Goal: Task Accomplishment & Management: Manage account settings

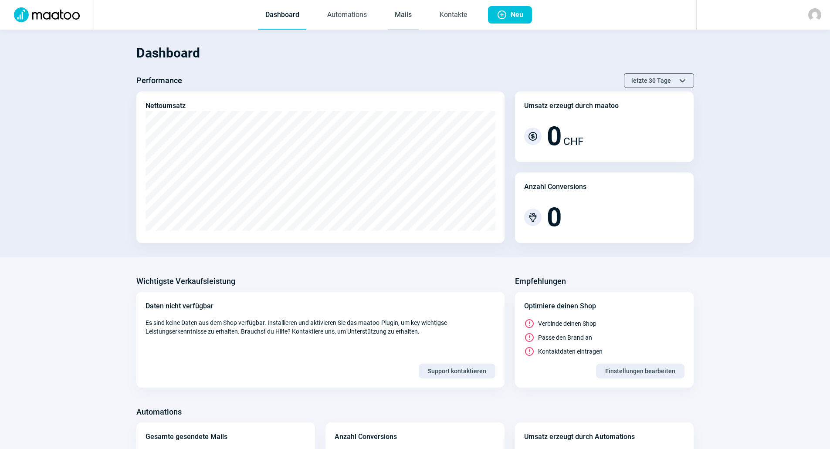
click at [392, 16] on link "Mails" at bounding box center [403, 15] width 31 height 29
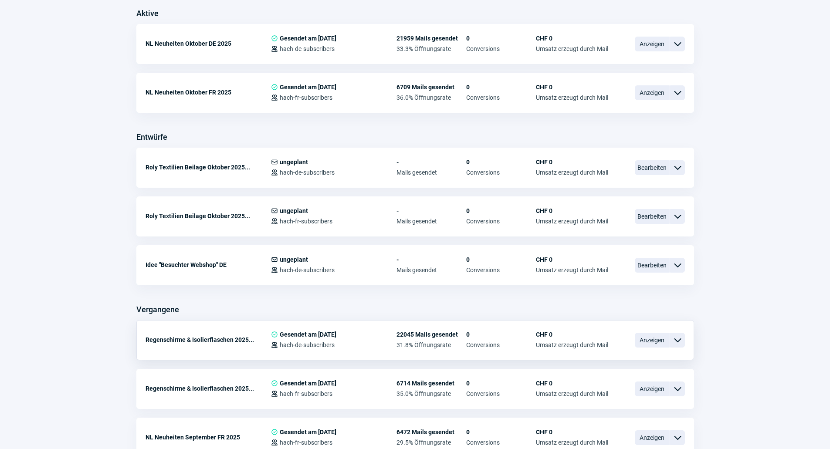
scroll to position [275, 0]
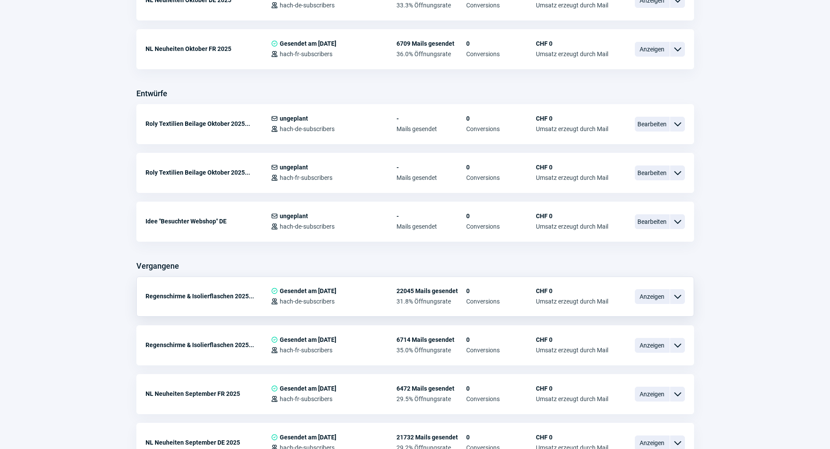
click at [682, 299] on div "ChevronDown icon" at bounding box center [677, 296] width 15 height 15
click at [622, 344] on div "Kopieren" at bounding box center [632, 349] width 105 height 16
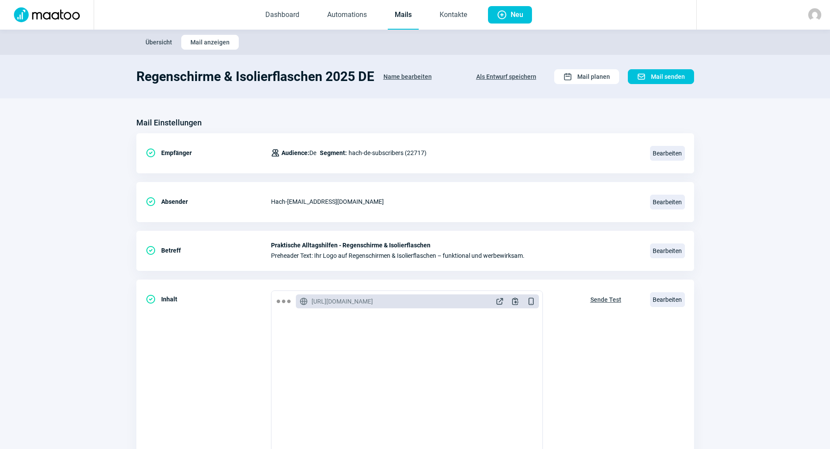
click at [422, 74] on span "Name bearbeiten" at bounding box center [407, 77] width 48 height 14
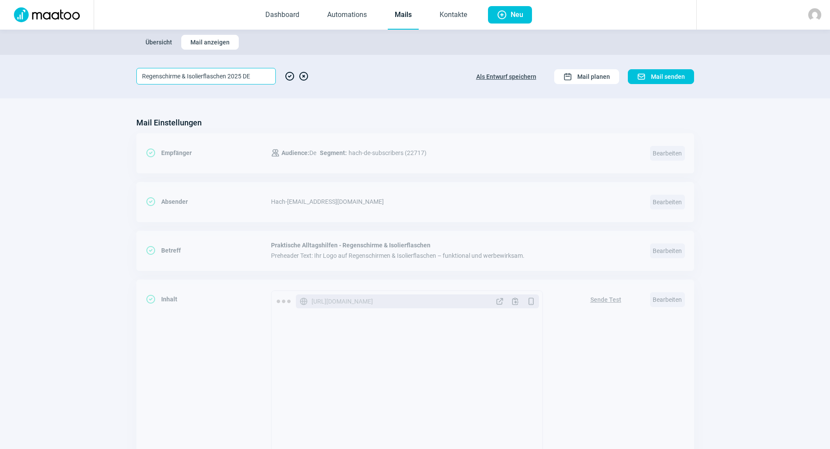
drag, startPoint x: 227, startPoint y: 75, endPoint x: 96, endPoint y: 68, distance: 131.7
click at [95, 78] on section "Regenschirme & Isolierflaschen 2025 DE CheckCircle icon XCircle icon Als Entwur…" at bounding box center [415, 77] width 830 height 44
type input "Kalender 2025 DE"
click at [290, 75] on span "CheckCircle icon" at bounding box center [289, 76] width 10 height 17
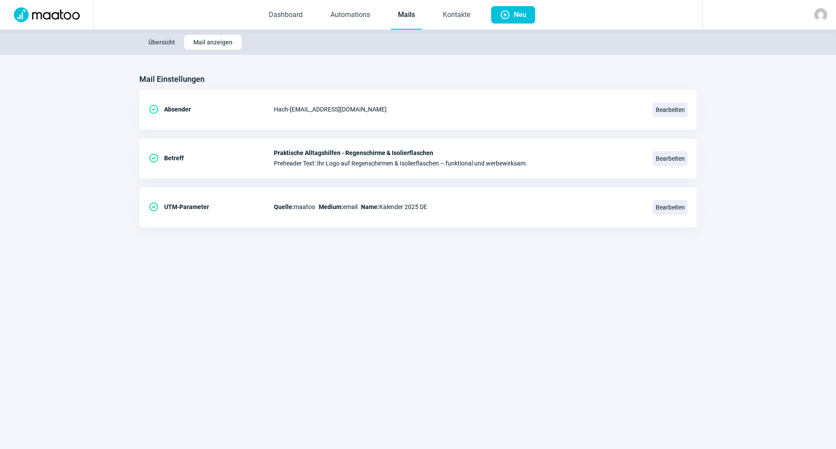
click at [415, 20] on link "Mails" at bounding box center [406, 15] width 31 height 29
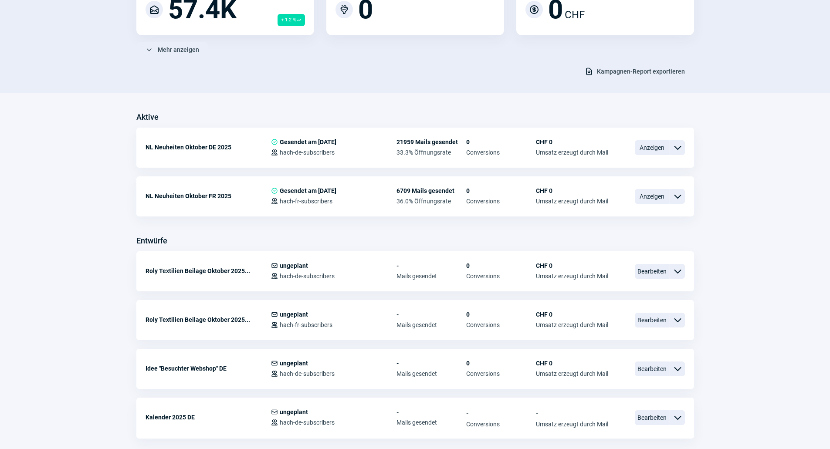
scroll to position [261, 0]
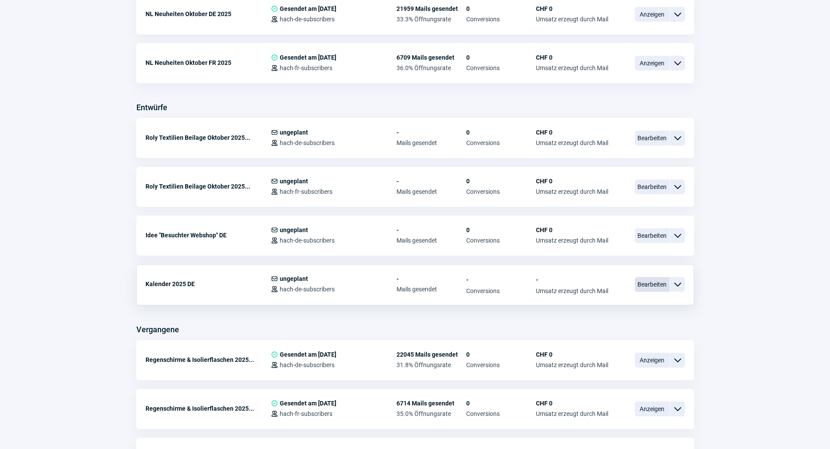
click at [648, 279] on span "Bearbeiten" at bounding box center [652, 284] width 35 height 15
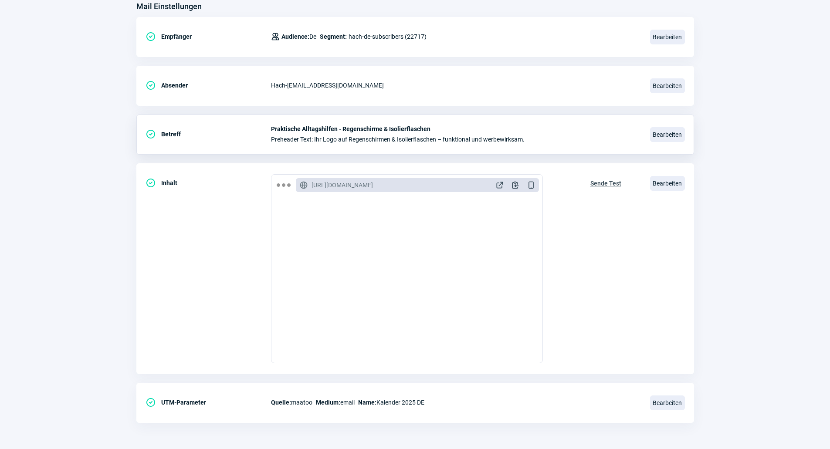
scroll to position [1061, 0]
click at [500, 185] on span "ExternalLink icon" at bounding box center [499, 185] width 9 height 9
click at [497, 182] on span "ExternalLink icon" at bounding box center [499, 185] width 9 height 9
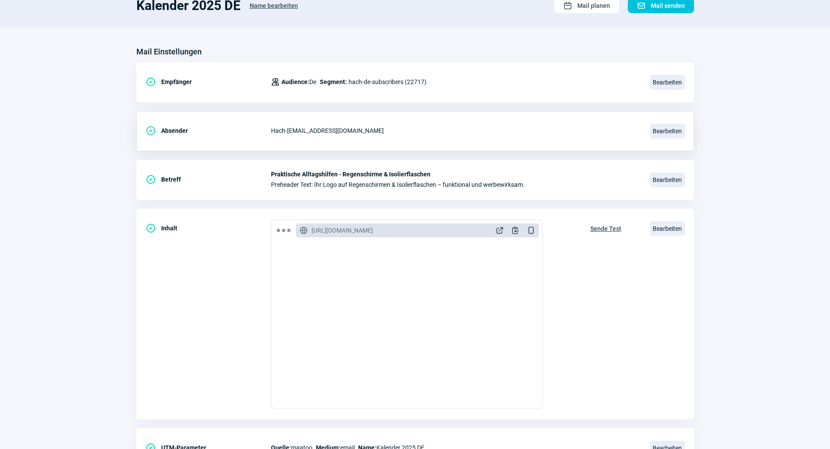
scroll to position [0, 0]
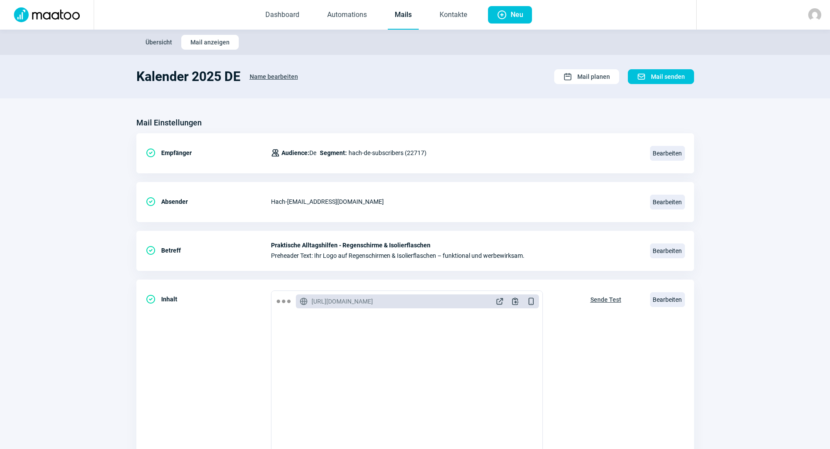
click at [409, 5] on link "Mails" at bounding box center [403, 15] width 31 height 29
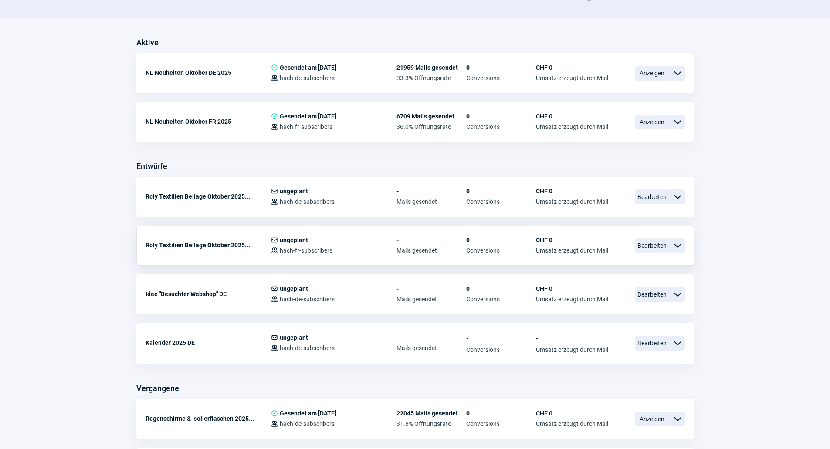
scroll to position [261, 0]
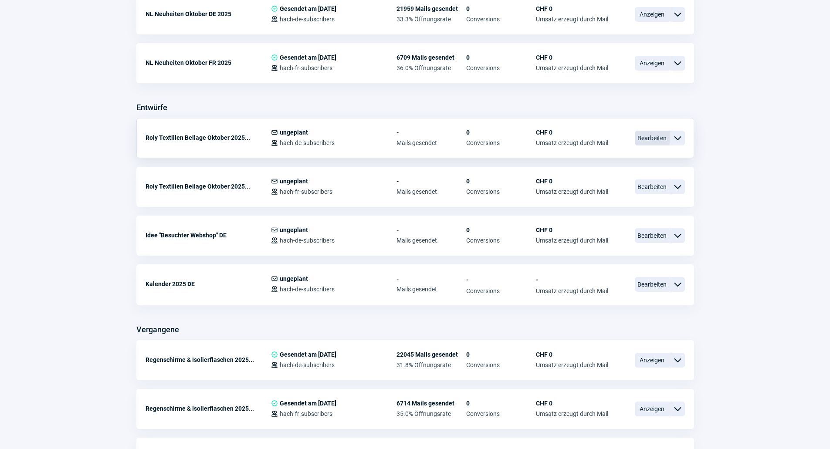
click at [645, 135] on span "Bearbeiten" at bounding box center [652, 138] width 35 height 15
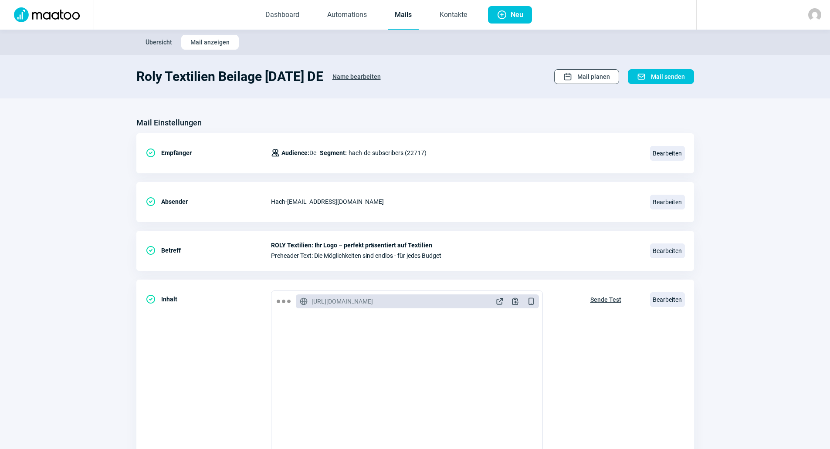
click at [599, 81] on span "Mail planen" at bounding box center [593, 77] width 33 height 14
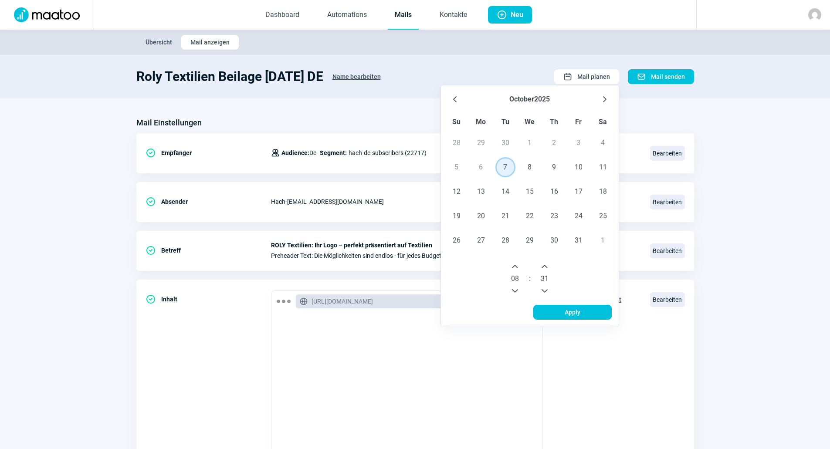
click at [505, 167] on span "7" at bounding box center [505, 167] width 17 height 17
click at [514, 269] on icon "Next Hour" at bounding box center [514, 266] width 7 height 7
click at [542, 279] on span "31" at bounding box center [544, 279] width 8 height 10
click at [546, 289] on icon "Previous Minute" at bounding box center [544, 290] width 7 height 7
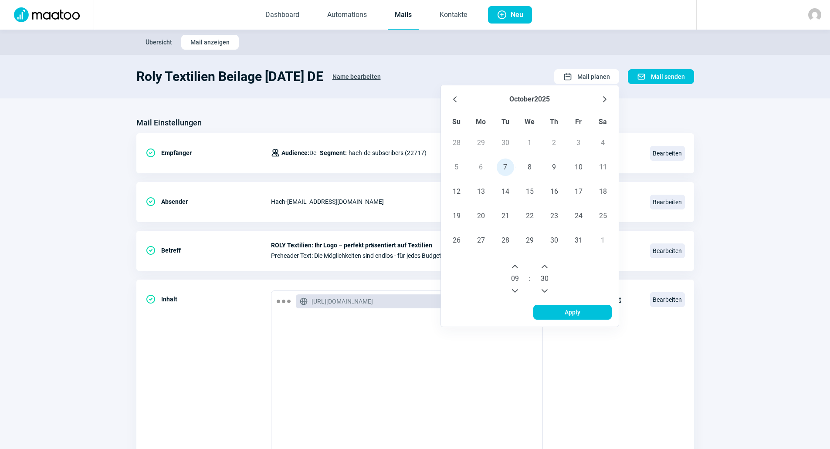
click at [546, 289] on icon "Previous Minute" at bounding box center [544, 290] width 7 height 7
click at [545, 289] on icon "Previous Minute" at bounding box center [544, 290] width 7 height 7
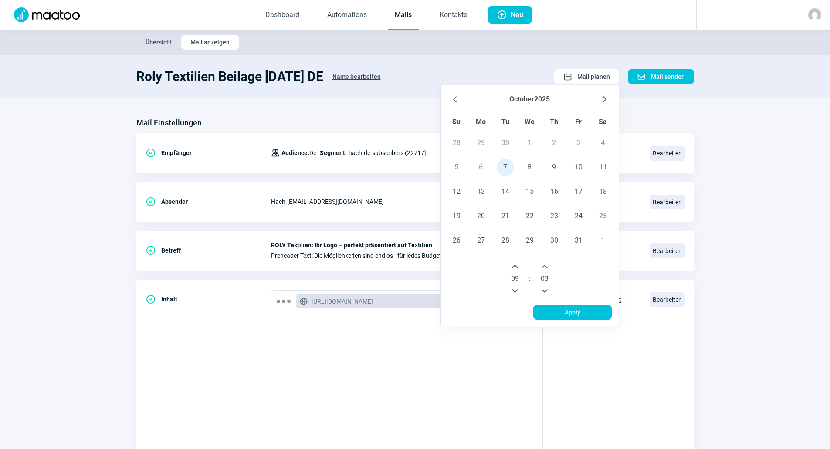
click at [545, 289] on icon "Previous Minute" at bounding box center [544, 290] width 7 height 7
click at [553, 310] on span "Apply" at bounding box center [572, 312] width 60 height 14
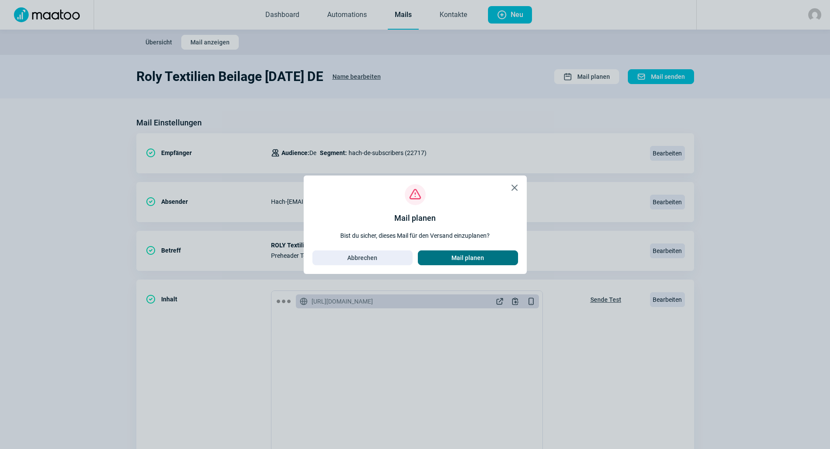
click at [465, 254] on span "Mail planen" at bounding box center [467, 258] width 33 height 14
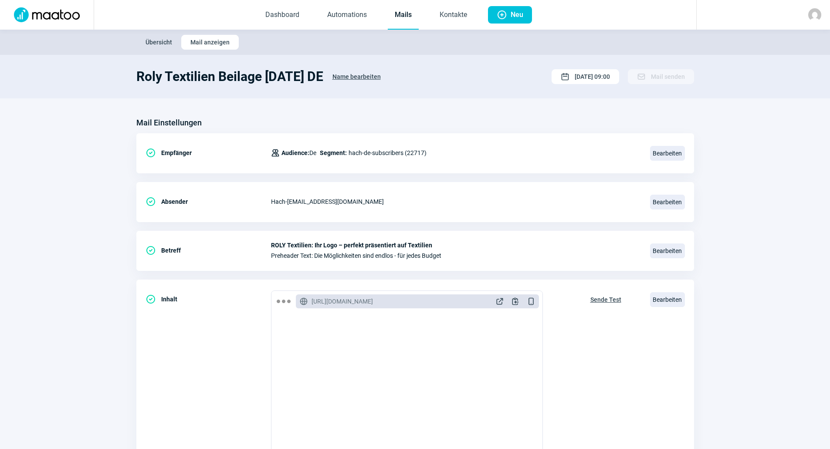
click at [409, 12] on link "Mails" at bounding box center [403, 15] width 31 height 29
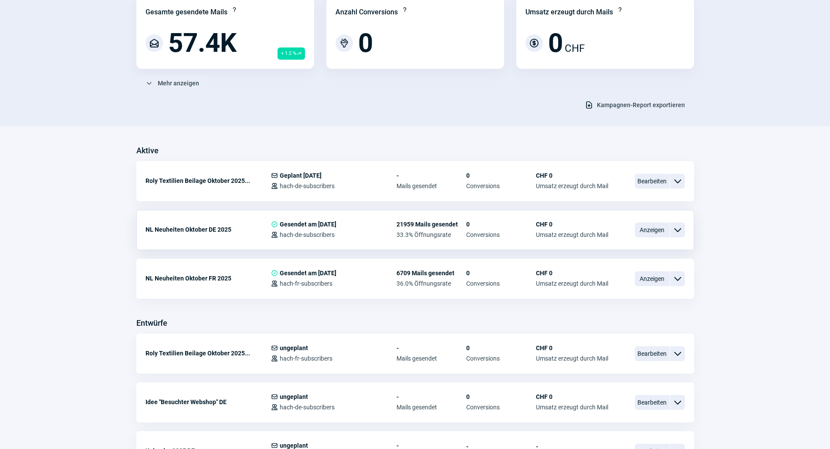
scroll to position [131, 0]
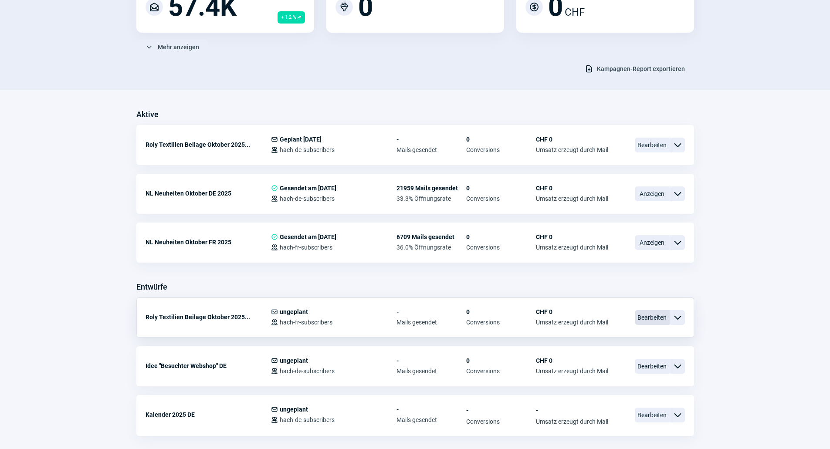
click at [650, 323] on span "Bearbeiten" at bounding box center [652, 317] width 35 height 15
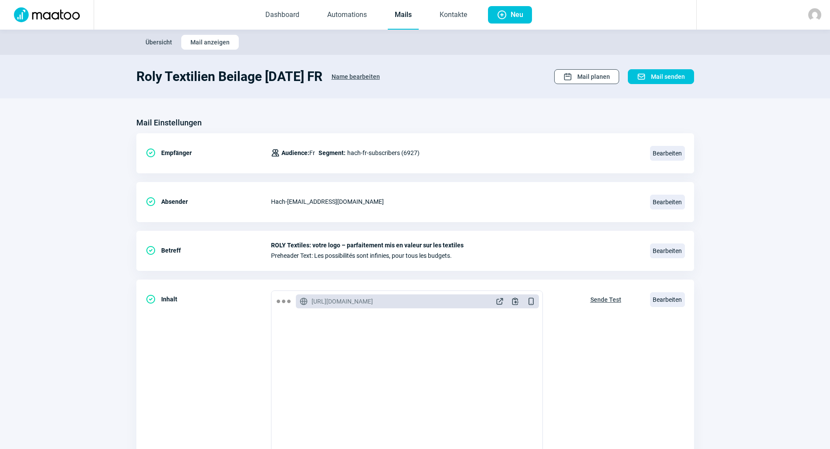
click at [583, 77] on span "Mail planen" at bounding box center [593, 77] width 33 height 14
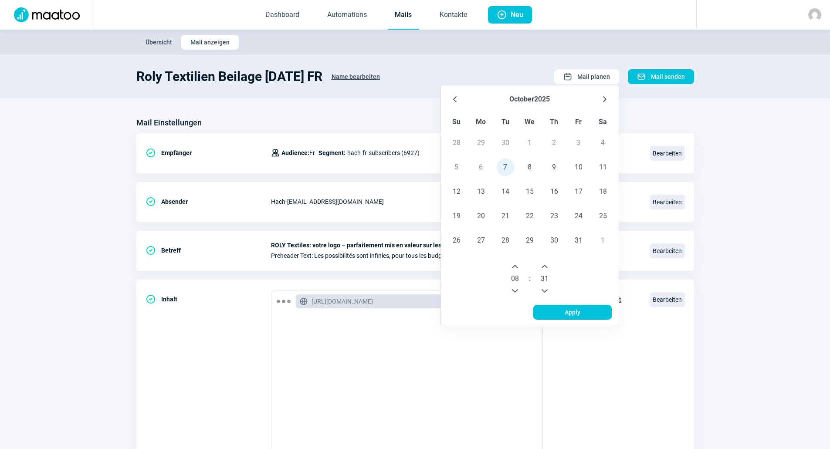
click at [518, 269] on icon "Next Hour" at bounding box center [514, 266] width 7 height 7
click at [547, 266] on icon "Next Minute" at bounding box center [544, 266] width 7 height 7
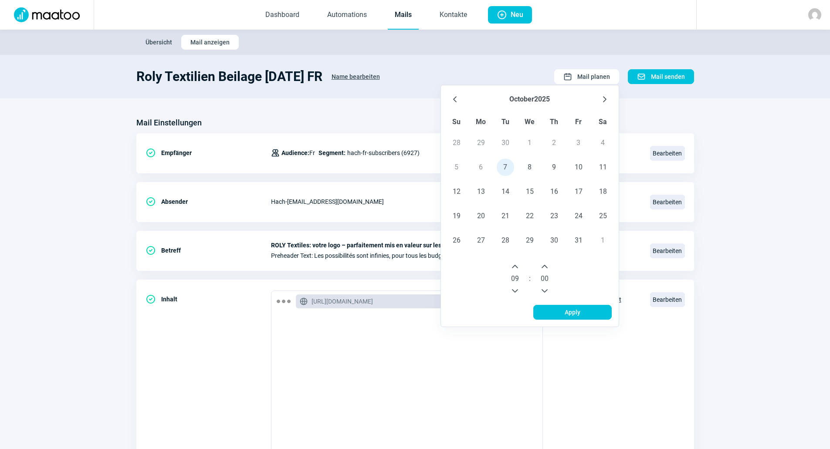
click at [547, 266] on icon "Next Minute" at bounding box center [544, 266] width 7 height 7
click at [546, 294] on icon "Previous Minute" at bounding box center [544, 290] width 7 height 7
click at [552, 307] on span "Apply" at bounding box center [572, 312] width 60 height 14
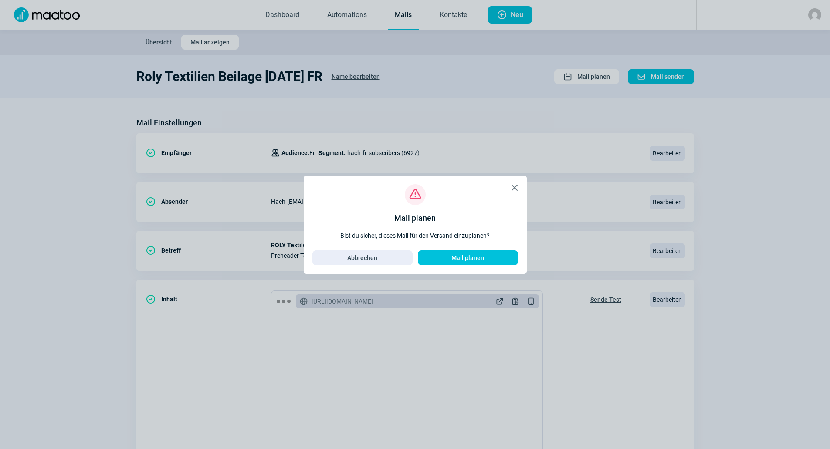
click at [482, 266] on div "X icon Exclamation icon Mail planen Bist du sicher, dieses Mail für den Versand…" at bounding box center [415, 225] width 223 height 98
click at [483, 258] on span "Mail planen" at bounding box center [467, 258] width 33 height 14
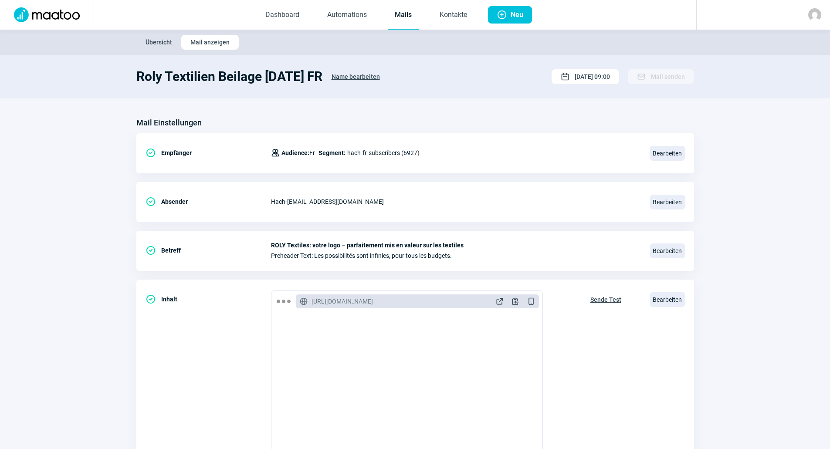
click at [336, 103] on section "Mail Einstellungen CheckCircle icon Empfänger Users icon Audience: Fr Segment: …" at bounding box center [415, 331] width 830 height 467
click at [409, 13] on link "Mails" at bounding box center [403, 15] width 31 height 29
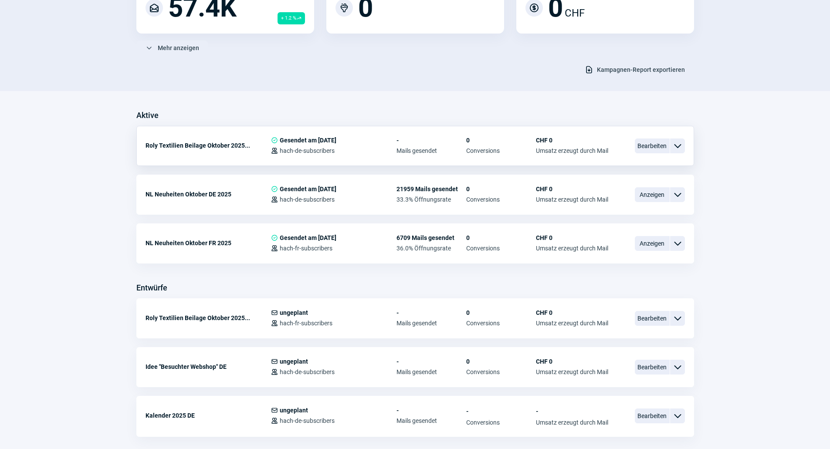
scroll to position [131, 0]
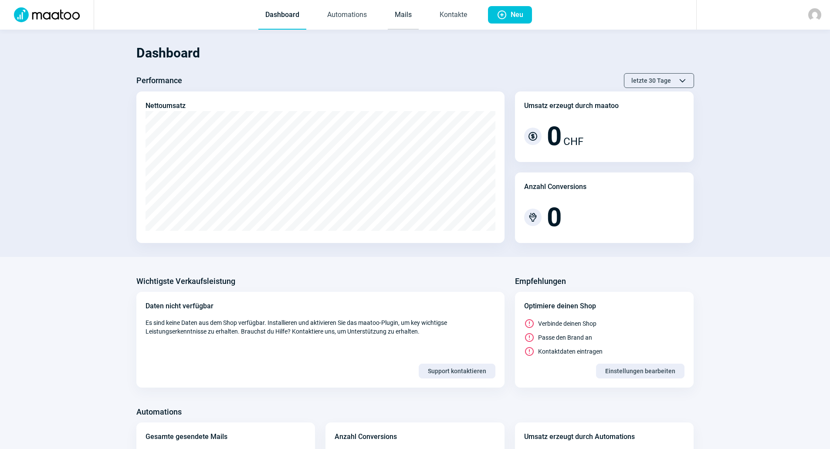
click at [401, 25] on link "Mails" at bounding box center [403, 15] width 31 height 29
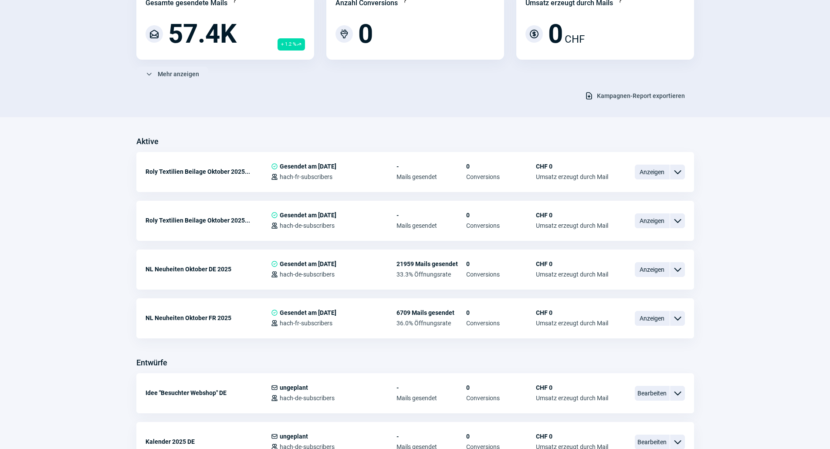
scroll to position [131, 0]
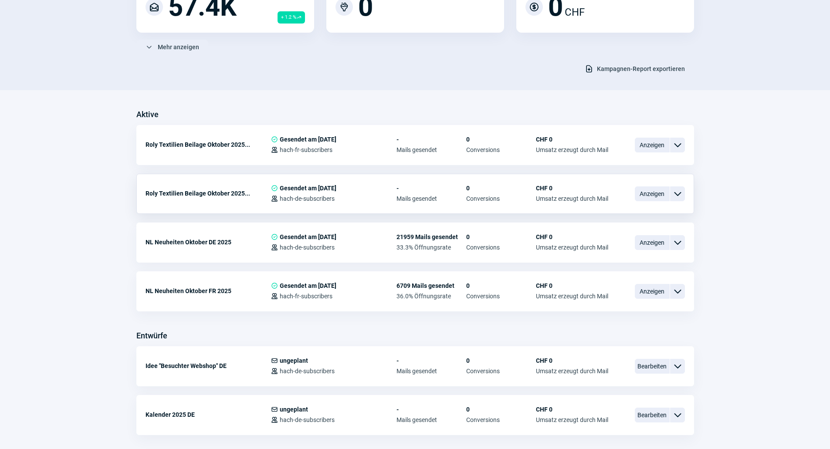
click at [295, 194] on div "CheckCircle icon Gesendet am [DATE] Users icon hach-de-subscribers" at bounding box center [333, 193] width 125 height 17
click at [641, 194] on span "Anzeigen" at bounding box center [652, 193] width 35 height 15
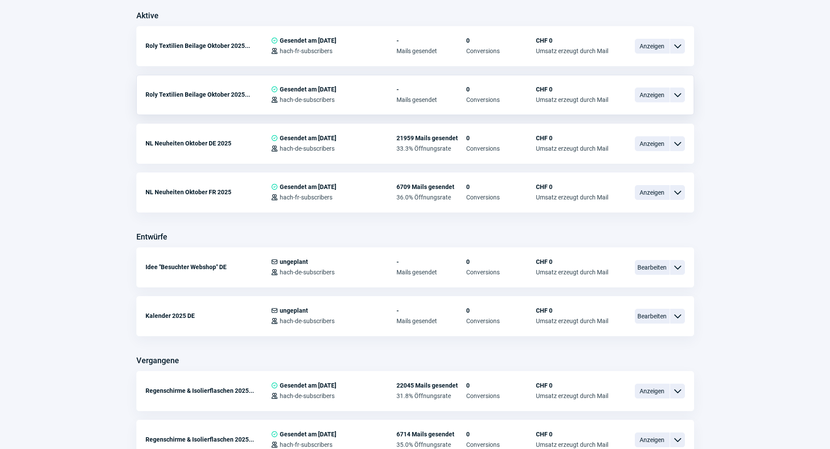
scroll to position [305, 0]
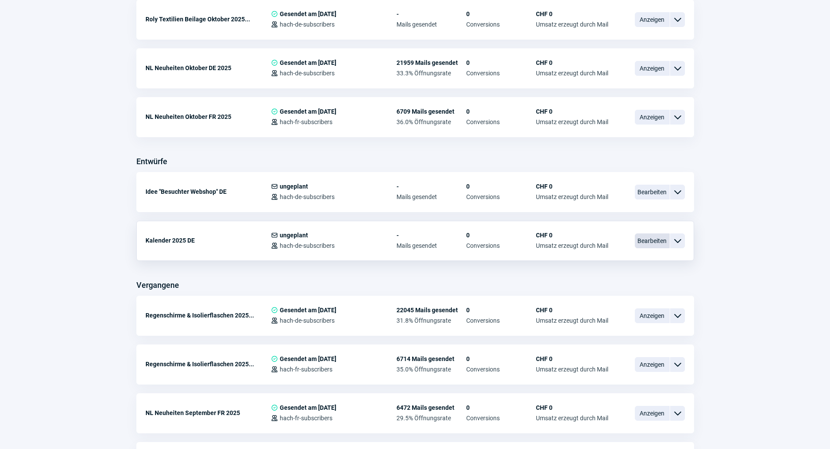
click at [641, 244] on span "Bearbeiten" at bounding box center [652, 240] width 35 height 15
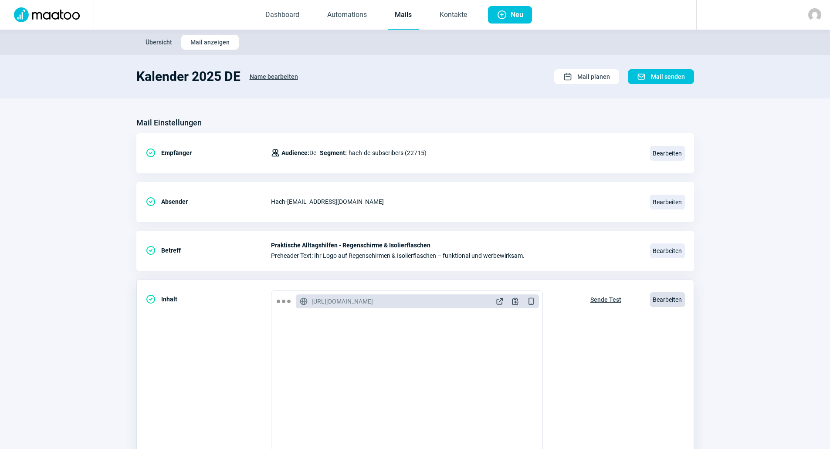
click at [668, 299] on span "Bearbeiten" at bounding box center [667, 299] width 35 height 15
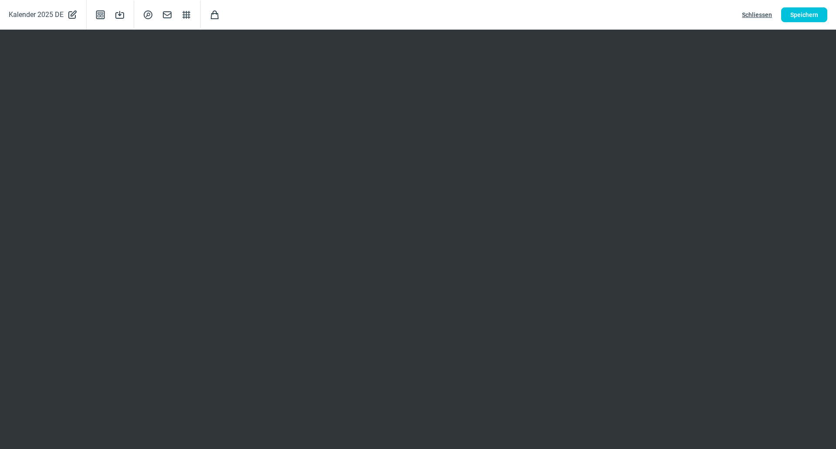
click at [747, 11] on span "Schliessen" at bounding box center [757, 15] width 30 height 14
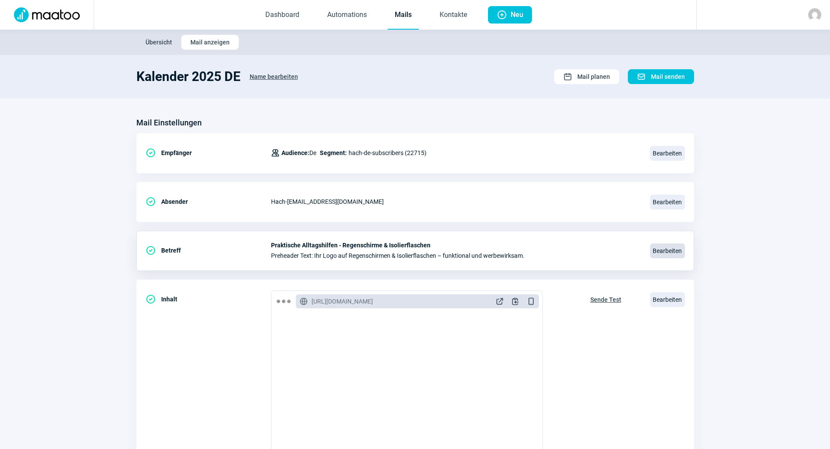
click at [665, 248] on span "Bearbeiten" at bounding box center [667, 250] width 35 height 15
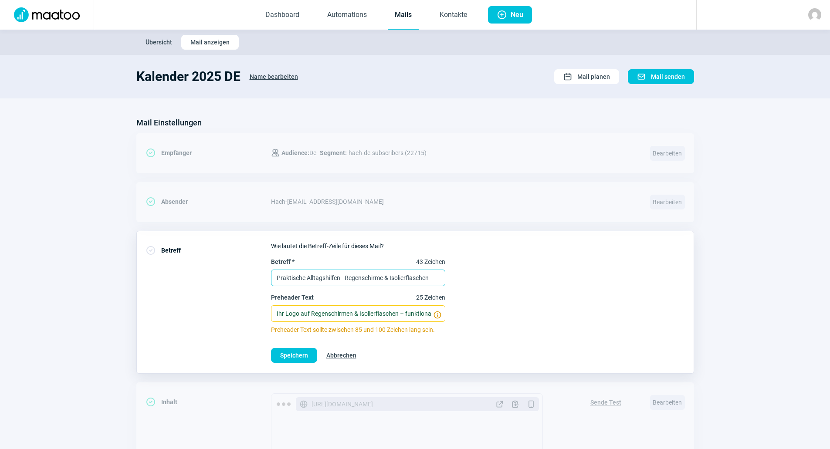
drag, startPoint x: 435, startPoint y: 276, endPoint x: 287, endPoint y: 250, distance: 149.6
click at [274, 270] on input "Praktische Alltagshilfen - Regenschirme & Isolierflaschen" at bounding box center [358, 278] width 174 height 17
type input "Kalender 2026"
click at [367, 310] on input "Ihr Logo auf Regenschirmen & Isolierflaschen – funktional und werbewirksam." at bounding box center [358, 313] width 174 height 17
type input "F"
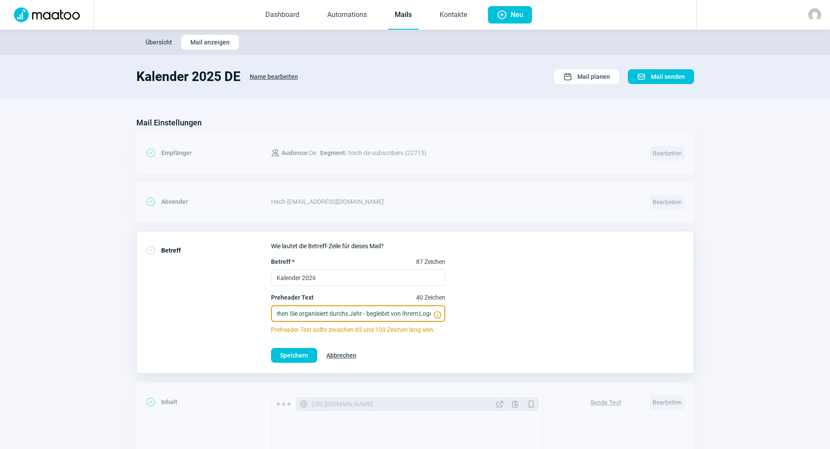
scroll to position [0, 9]
click at [366, 318] on input "Gehen Sie organisiert durchs Jahr - begleitet von Ihrem Logo" at bounding box center [358, 313] width 174 height 17
type input "Gehen Sie organisiert durchs Jahr - begleitet von Ihrem Logo"
click at [279, 358] on button "Speichern" at bounding box center [294, 355] width 46 height 15
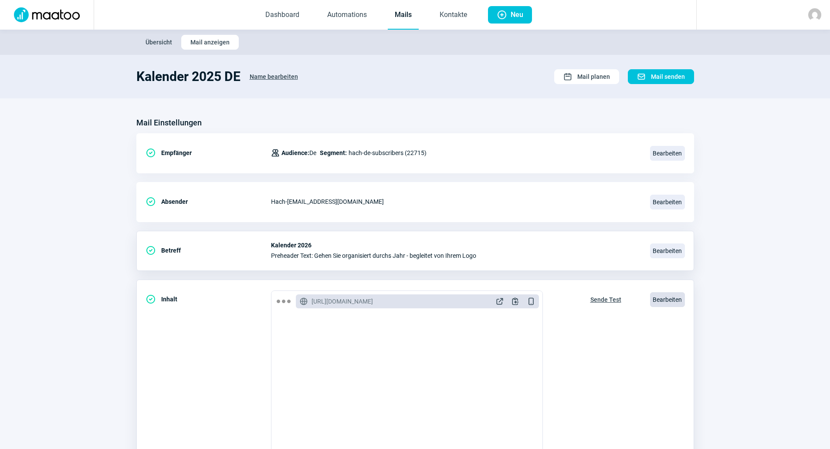
click at [657, 298] on span "Bearbeiten" at bounding box center [667, 299] width 35 height 15
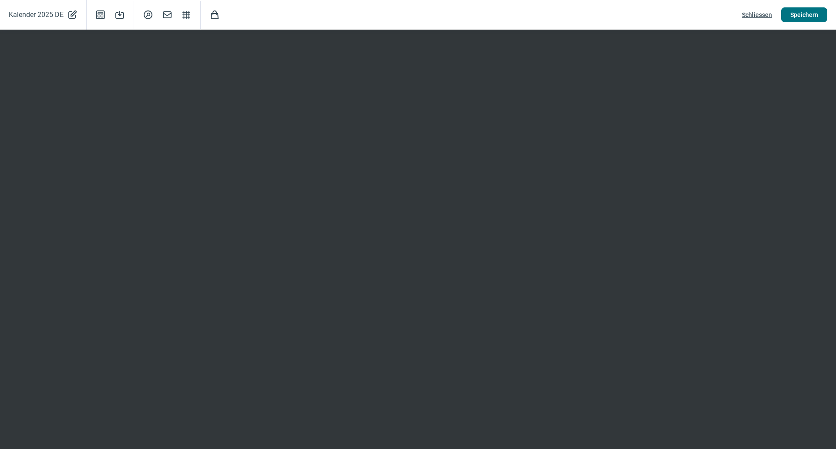
click at [786, 16] on button "Speichern" at bounding box center [804, 14] width 46 height 15
click at [817, 16] on span "Speichern" at bounding box center [804, 15] width 28 height 14
click at [751, 16] on span "Schliessen" at bounding box center [757, 15] width 30 height 14
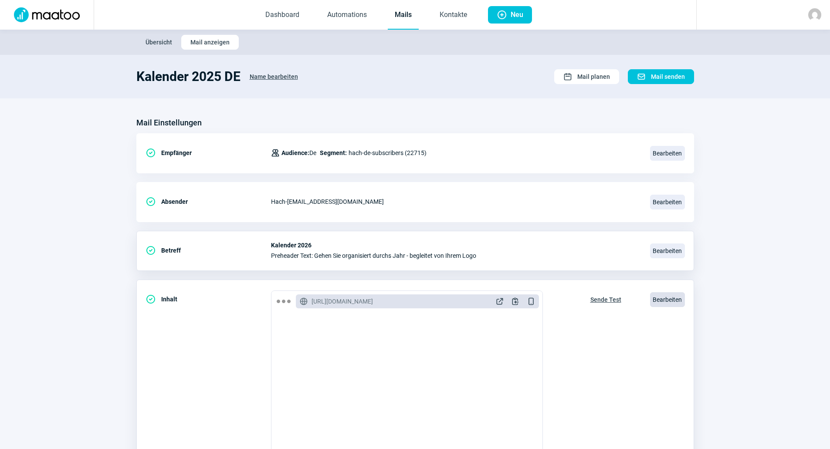
click at [655, 301] on span "Bearbeiten" at bounding box center [667, 299] width 35 height 15
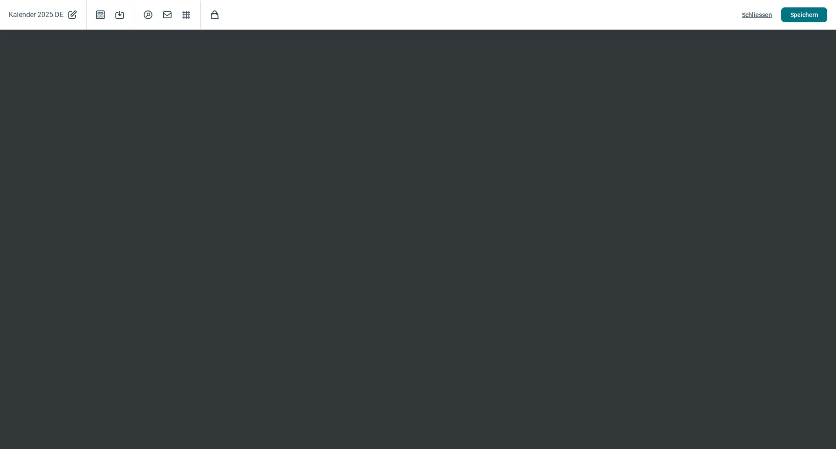
click at [789, 16] on button "Speichern" at bounding box center [804, 14] width 46 height 15
click at [795, 19] on span "Speichern" at bounding box center [804, 15] width 28 height 14
click at [745, 14] on span "Schliessen" at bounding box center [757, 15] width 30 height 14
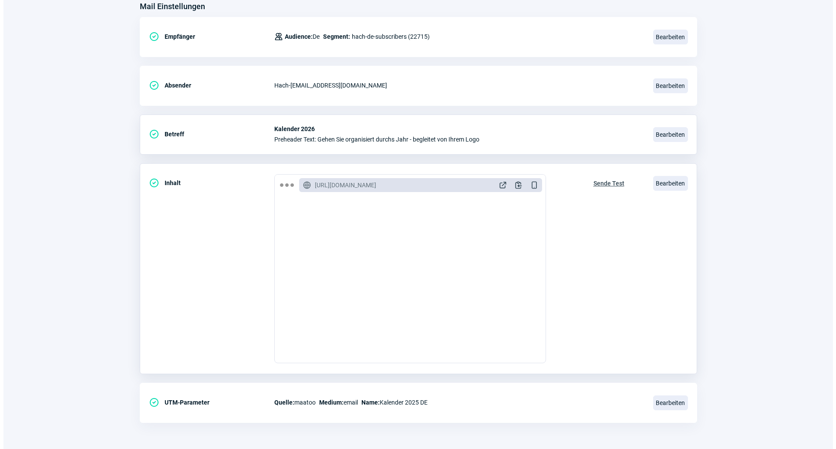
scroll to position [523, 0]
click at [683, 183] on span "Bearbeiten" at bounding box center [667, 183] width 35 height 15
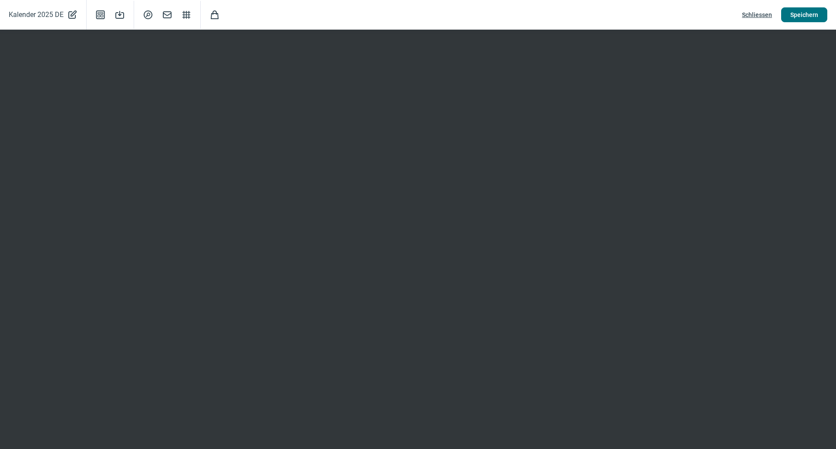
click at [804, 11] on span "Speichern" at bounding box center [804, 15] width 28 height 14
click at [811, 17] on span "Speichern" at bounding box center [804, 15] width 28 height 14
click at [790, 17] on button "Speichern" at bounding box center [804, 14] width 46 height 15
click at [801, 14] on span "Speichern" at bounding box center [804, 15] width 28 height 14
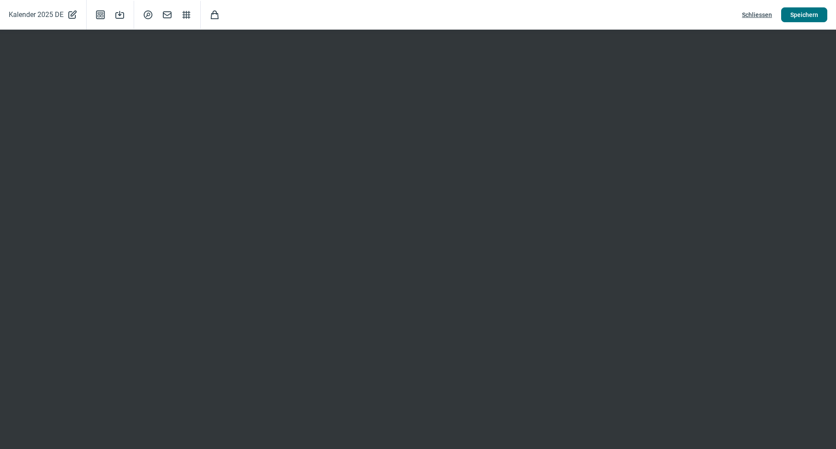
click at [819, 14] on button "Speichern" at bounding box center [804, 14] width 46 height 15
click at [811, 22] on div "Kalender 2025 DE PencilAlt icon Template icon Save icon SearchCircle icon Mail …" at bounding box center [418, 15] width 836 height 30
click at [810, 18] on span "Speichern" at bounding box center [804, 15] width 28 height 14
click at [756, 15] on span "Schliessen" at bounding box center [757, 15] width 30 height 14
